Goal: Information Seeking & Learning: Learn about a topic

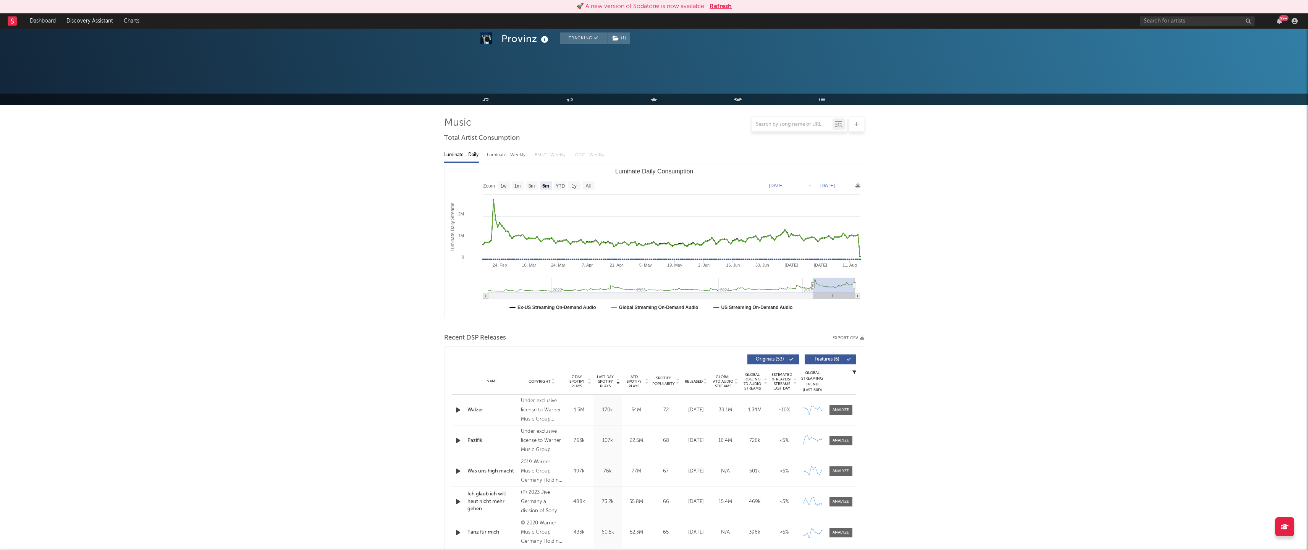
select select "6m"
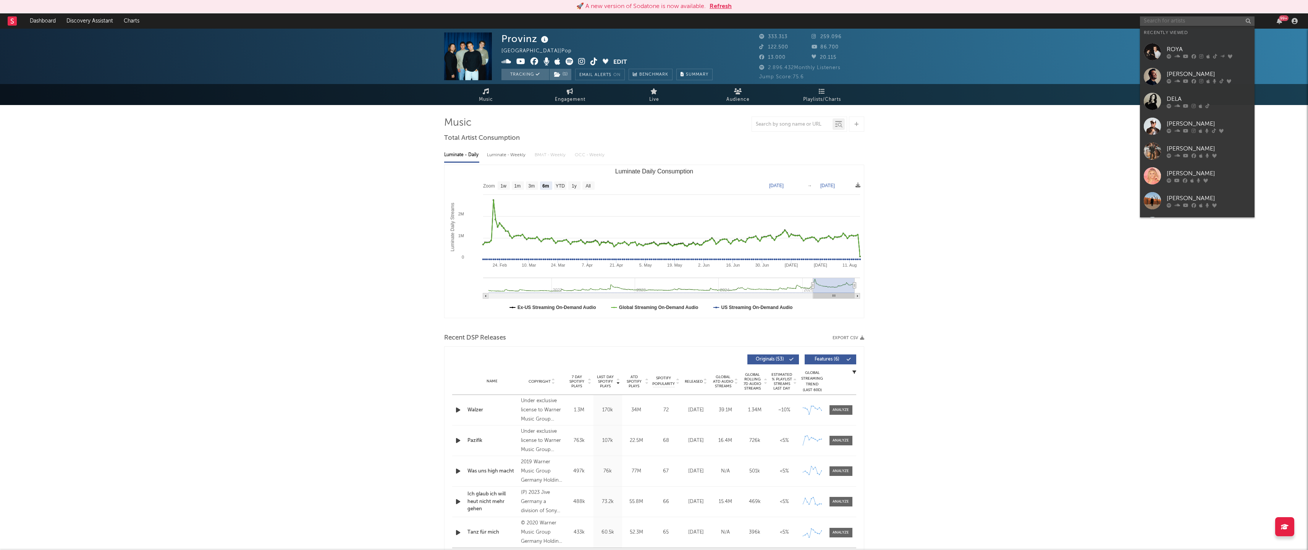
click at [1174, 21] on input "text" at bounding box center [1197, 21] width 115 height 10
type input "error"
click at [1193, 40] on div "error" at bounding box center [1209, 36] width 84 height 9
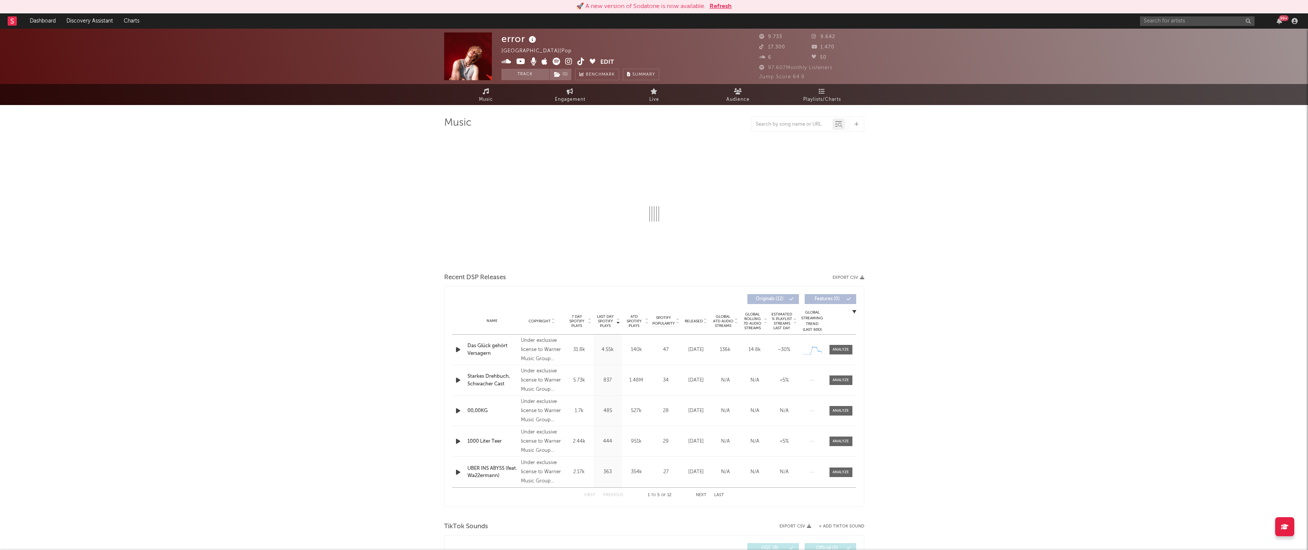
select select "6m"
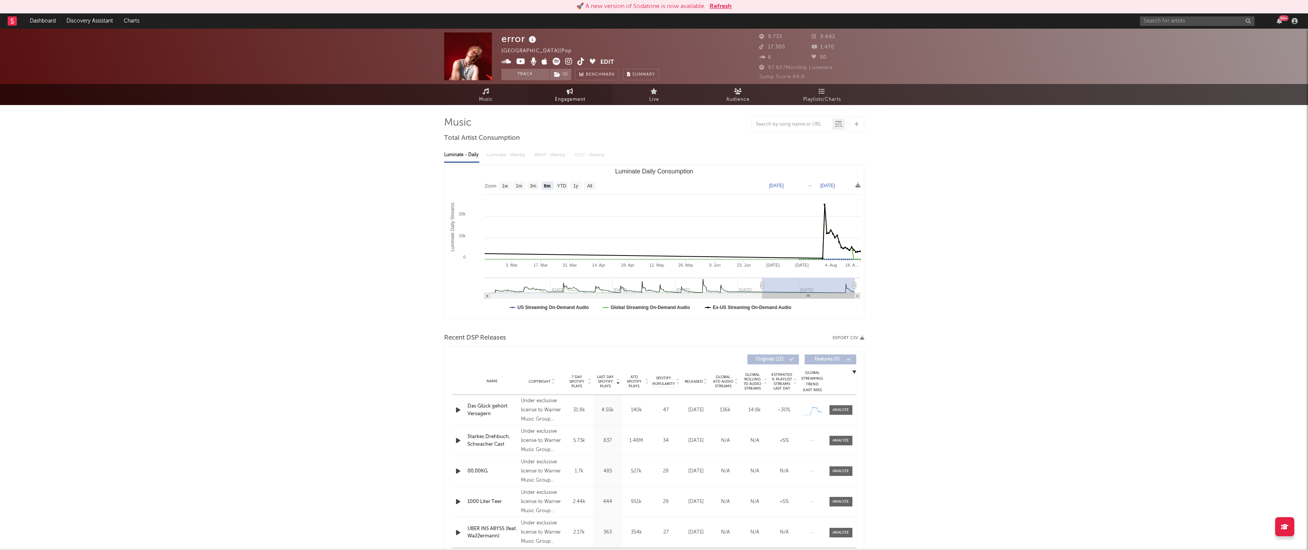
click at [569, 93] on icon at bounding box center [570, 91] width 6 height 6
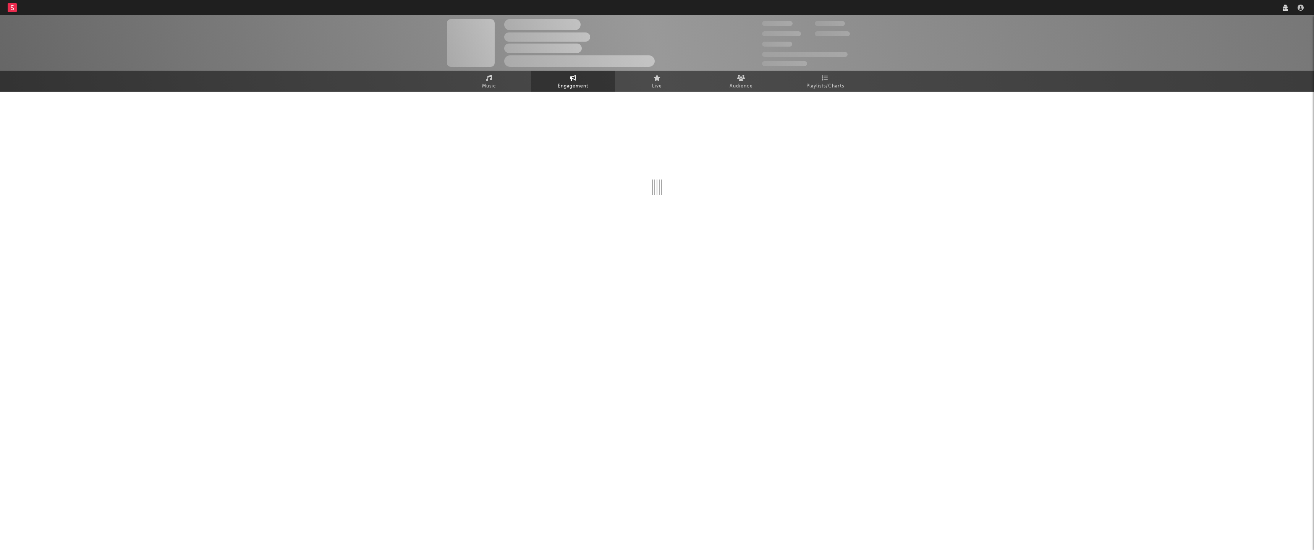
select select "1w"
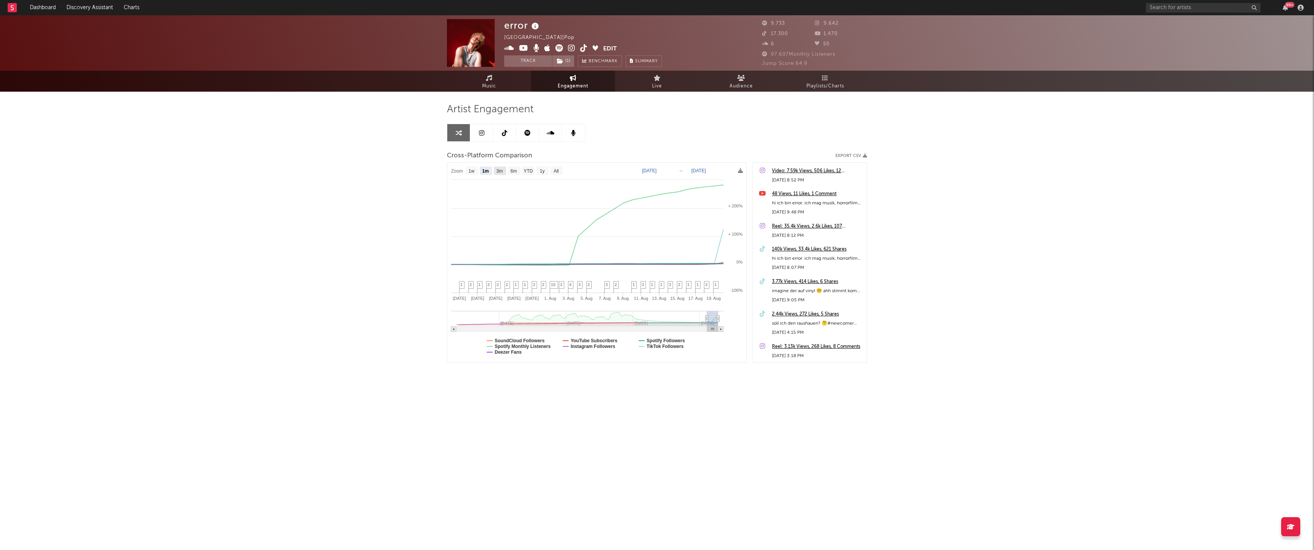
click at [496, 170] on text "3m" at bounding box center [499, 170] width 6 height 5
select select "3m"
type input "[DATE]"
click at [471, 171] on text "1w" at bounding box center [472, 170] width 6 height 5
select select "1w"
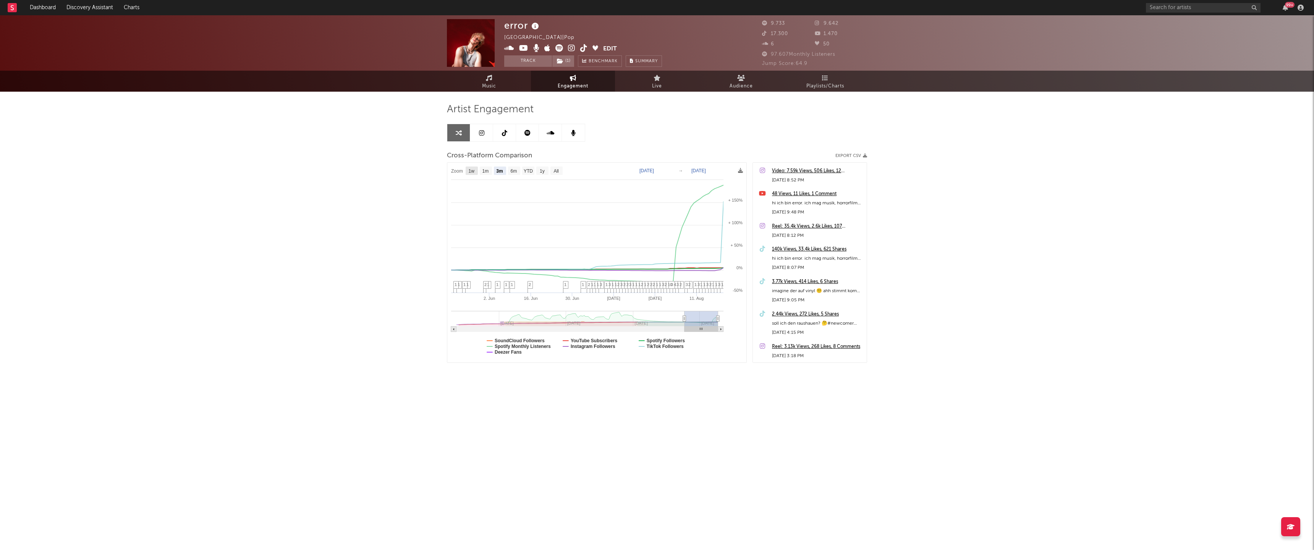
type input "[DATE]"
click at [514, 169] on text "6m" at bounding box center [514, 170] width 6 height 5
select select "6m"
type input "[DATE]"
click at [530, 172] on text "YTD" at bounding box center [528, 170] width 9 height 5
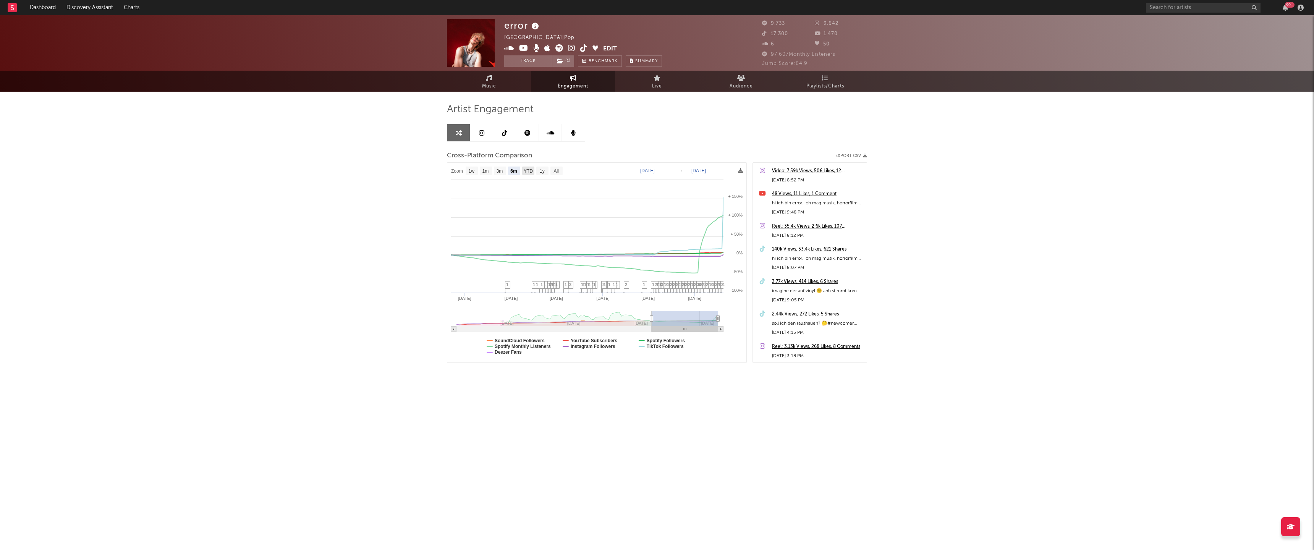
select select "YTD"
type input "[DATE]"
click at [540, 172] on text "1y" at bounding box center [542, 170] width 5 height 5
select select "1y"
type input "[DATE]"
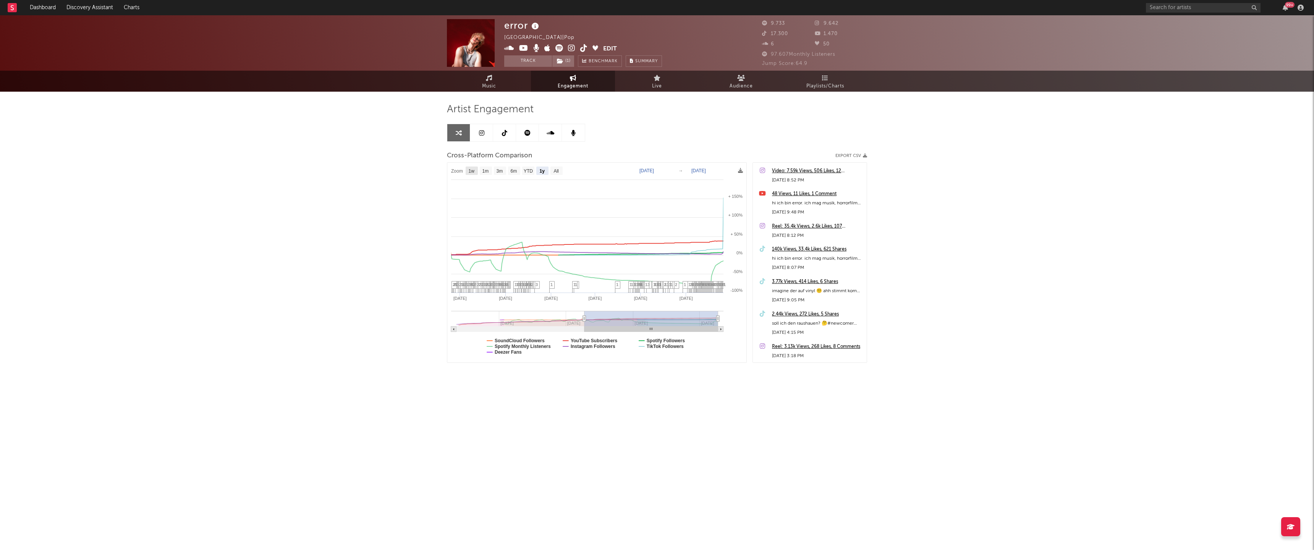
click at [467, 174] on rect at bounding box center [472, 171] width 12 height 8
select select "1w"
type input "[DATE]"
select select "1w"
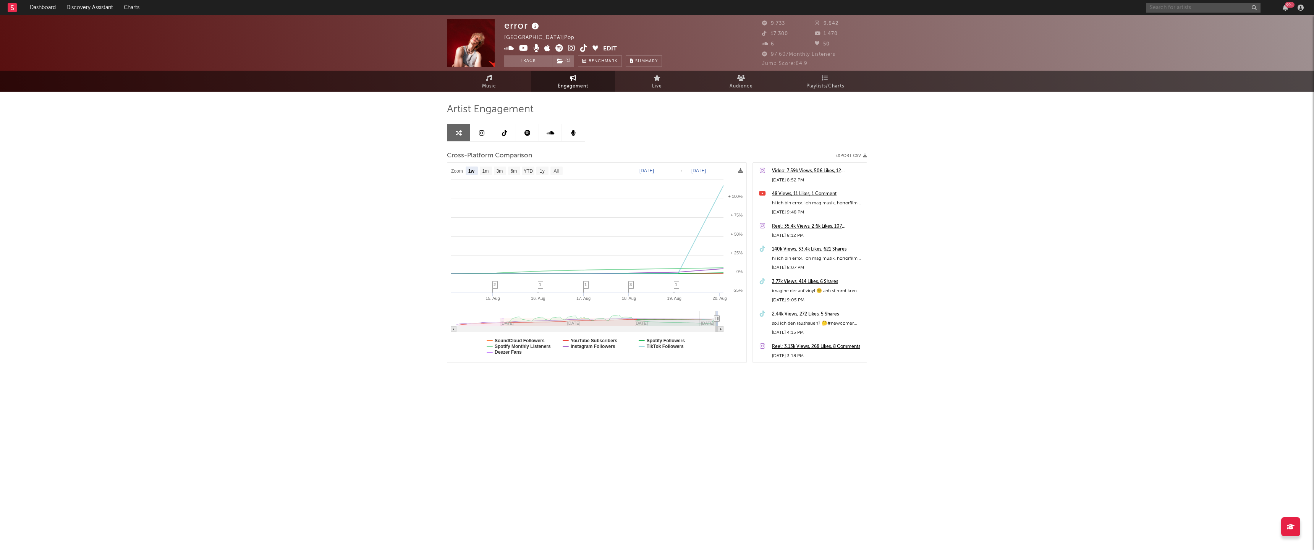
click at [1195, 6] on input "text" at bounding box center [1203, 8] width 115 height 10
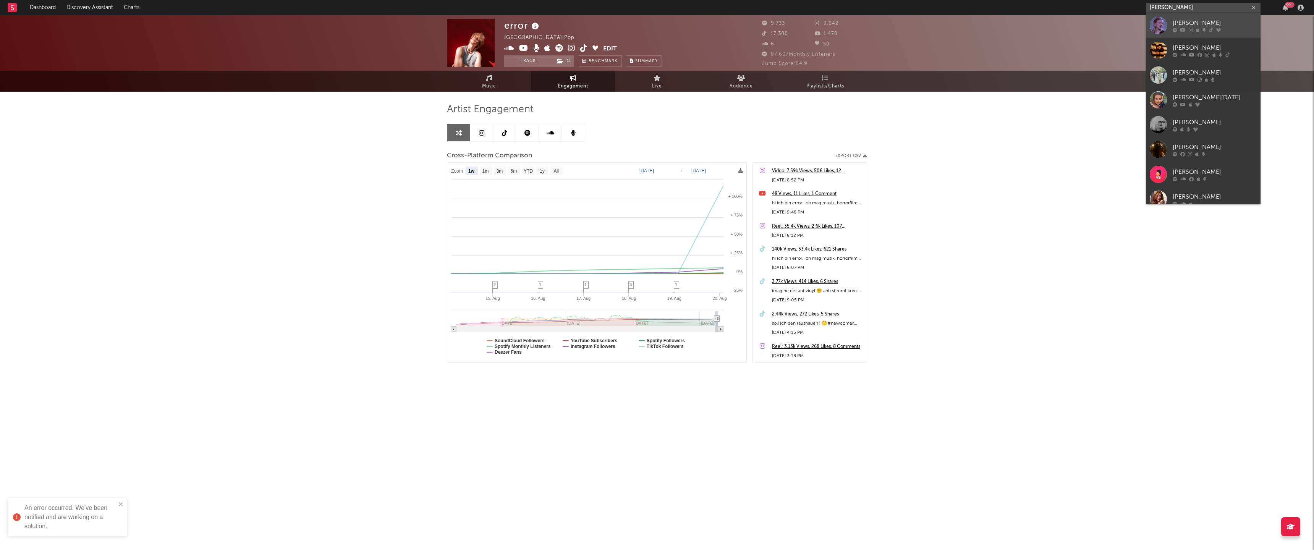
type input "[PERSON_NAME]"
click at [1202, 19] on div "[PERSON_NAME]" at bounding box center [1214, 22] width 84 height 9
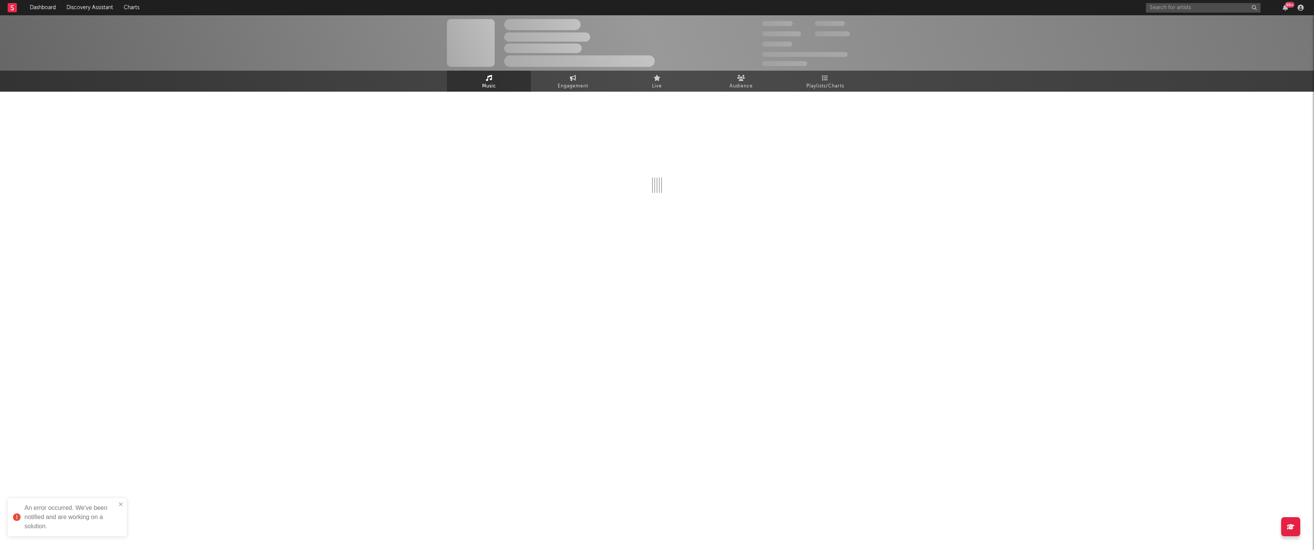
select select "6m"
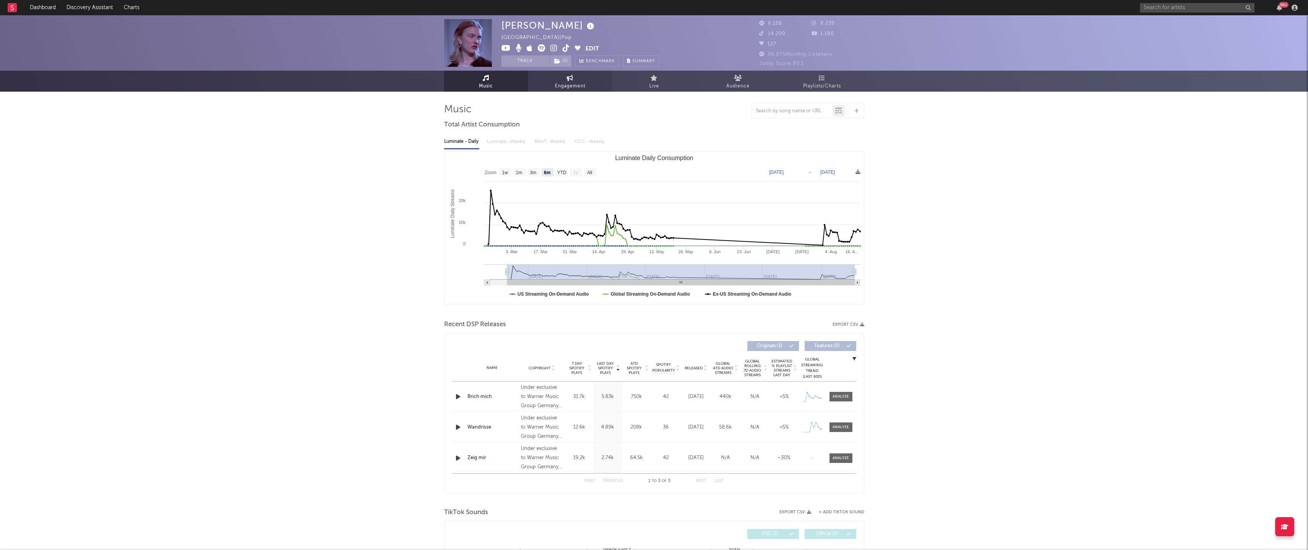
click at [589, 78] on link "Engagement" at bounding box center [570, 81] width 84 height 21
select select "1w"
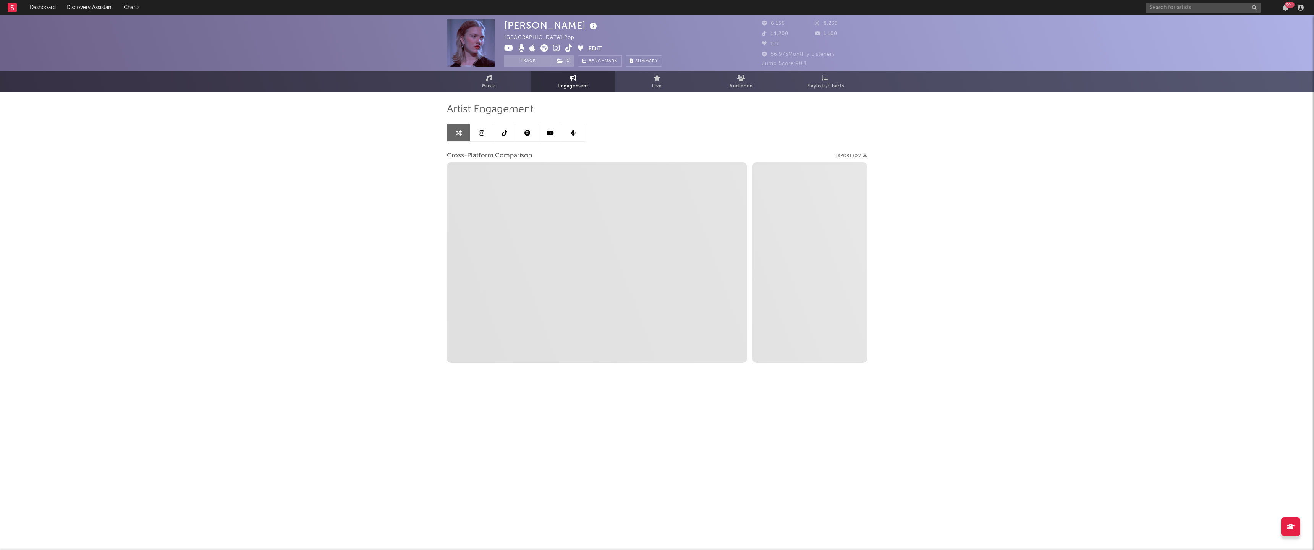
select select "1m"
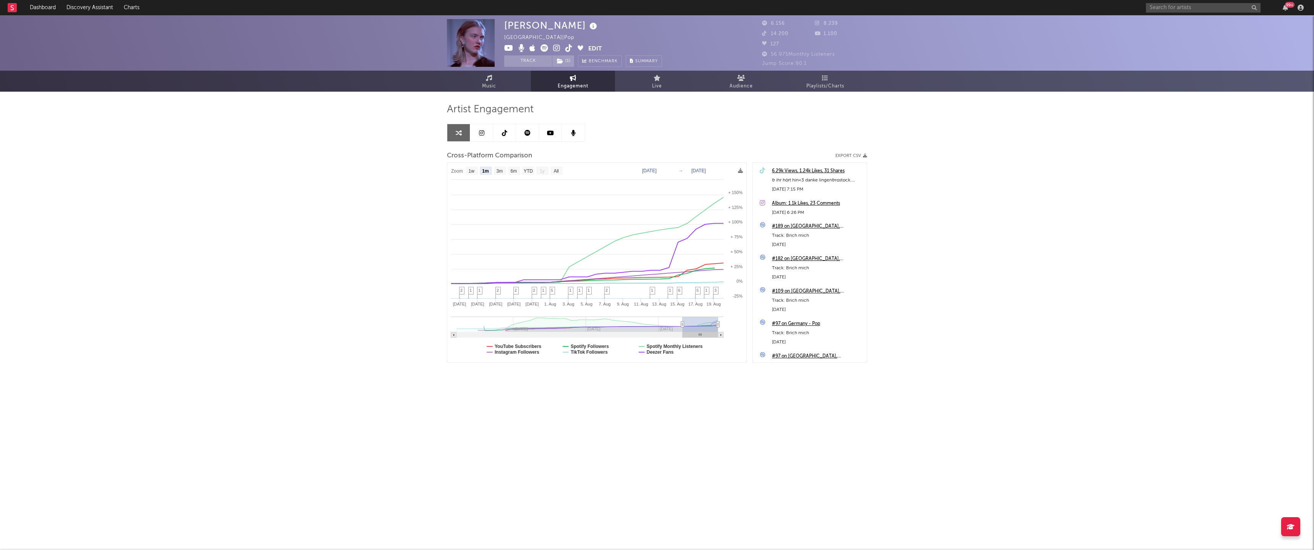
click at [481, 136] on link at bounding box center [481, 132] width 23 height 17
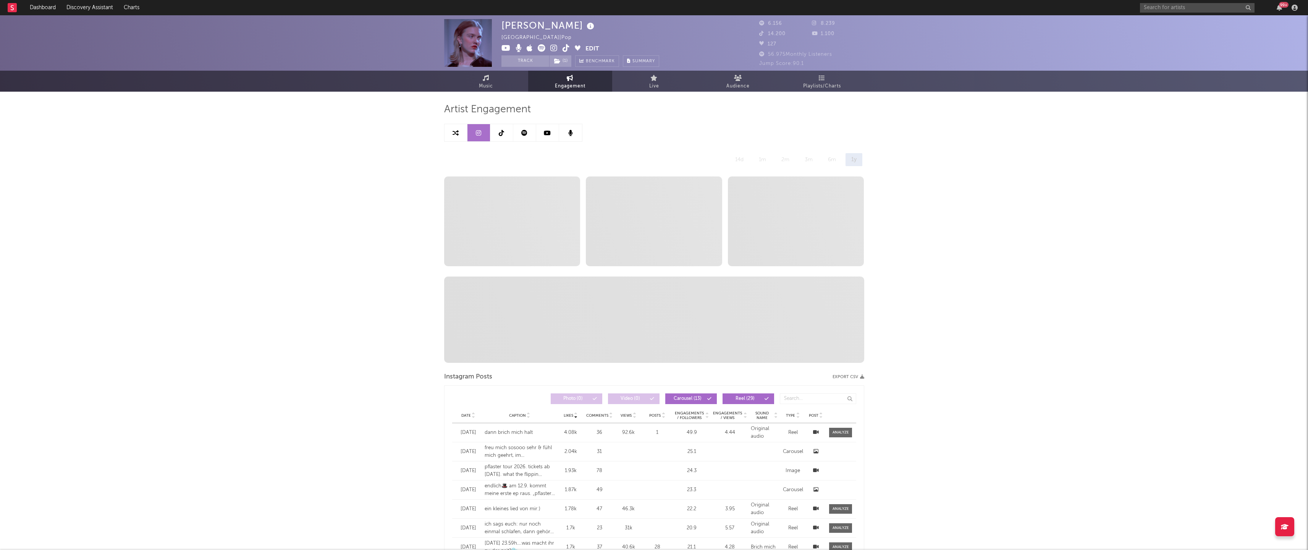
click at [458, 134] on icon at bounding box center [456, 133] width 6 height 6
select select "1m"
